Goal: Information Seeking & Learning: Find specific fact

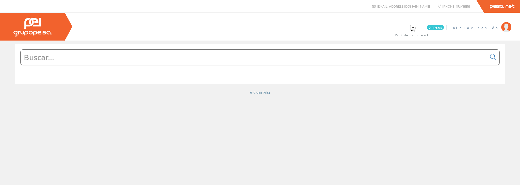
click at [494, 29] on span "Iniciar sesión" at bounding box center [473, 27] width 49 height 5
click at [175, 48] on div at bounding box center [259, 63] width 479 height 33
click at [168, 54] on input "text" at bounding box center [254, 57] width 466 height 15
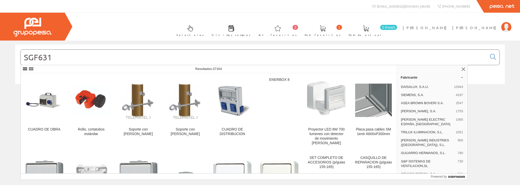
type input "SGF631"
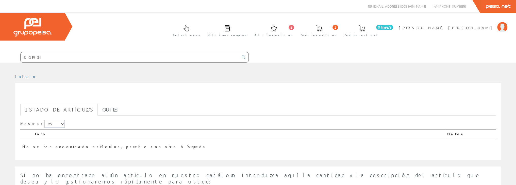
click at [90, 58] on input "SGF631" at bounding box center [130, 57] width 218 height 10
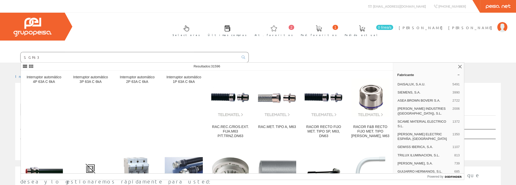
type input "SGF63"
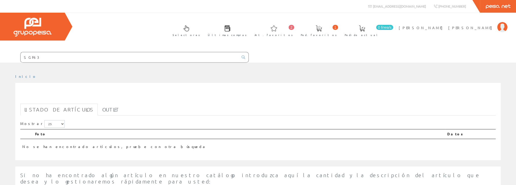
drag, startPoint x: 0, startPoint y: 0, endPoint x: 90, endPoint y: 58, distance: 107.4
click at [90, 58] on input "SGF63" at bounding box center [130, 57] width 218 height 10
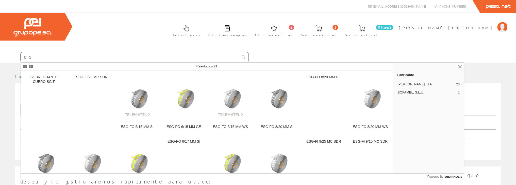
type input "S"
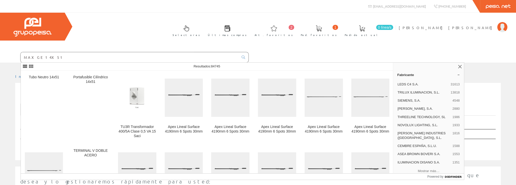
type input "MAXGE 14X51"
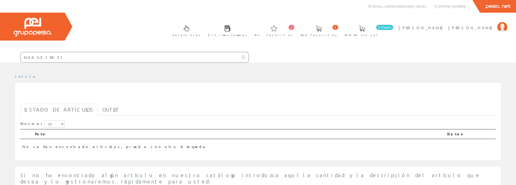
click at [62, 55] on input "MAXGE 14X51" at bounding box center [130, 57] width 218 height 10
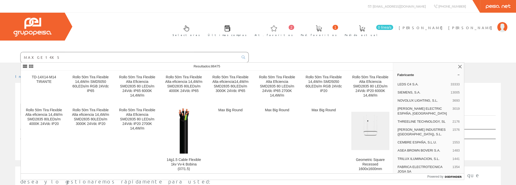
type input "MAXGE 14X51"
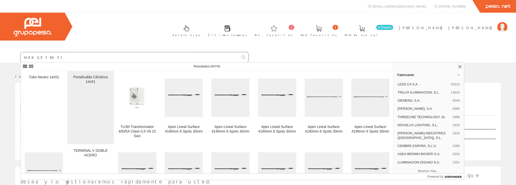
click at [83, 75] on div "Portafusible Cilíndrico 14x51" at bounding box center [90, 79] width 38 height 9
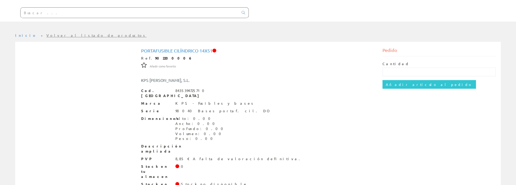
scroll to position [51, 0]
